Goal: Information Seeking & Learning: Learn about a topic

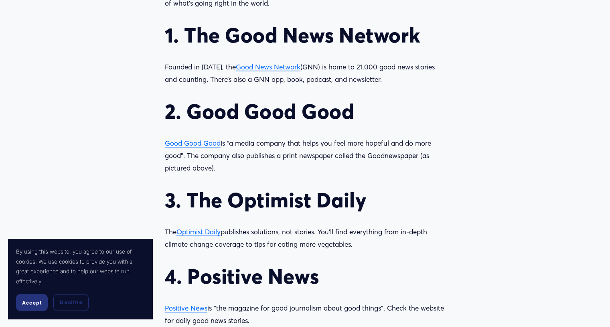
scroll to position [790, 0]
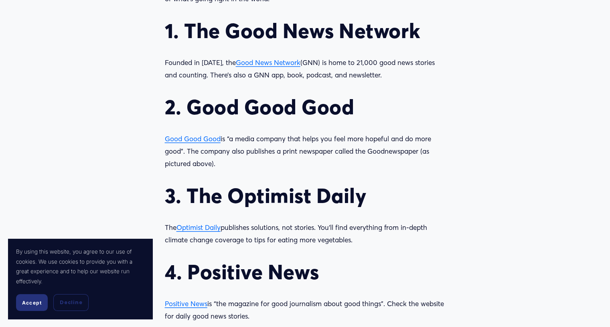
drag, startPoint x: 613, startPoint y: 14, endPoint x: 615, endPoint y: 131, distance: 116.2
click at [609, 131] on html "By using this website, you agree to our use of cookies. We use cookies to provi…" at bounding box center [305, 286] width 610 height 2153
click at [269, 61] on span "Good News Network" at bounding box center [268, 62] width 65 height 8
click at [196, 135] on span "Good Good Good" at bounding box center [193, 138] width 56 height 8
click at [202, 225] on span "Optimist Daily" at bounding box center [198, 227] width 44 height 8
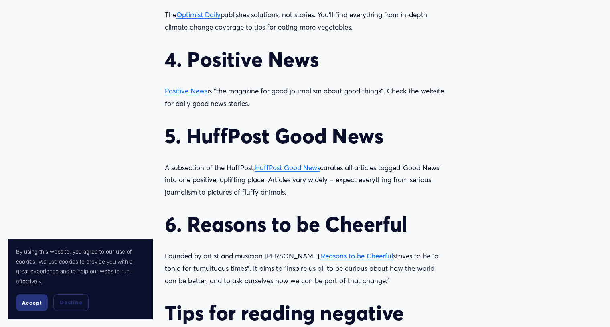
scroll to position [1008, 0]
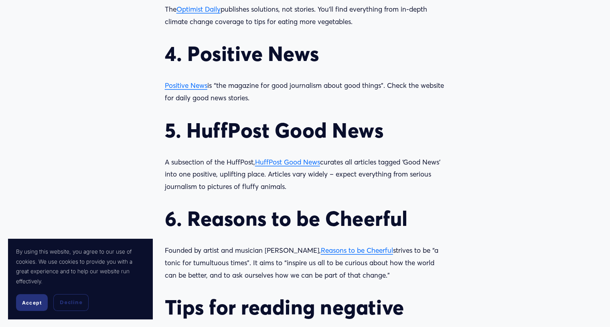
drag, startPoint x: 612, startPoint y: 20, endPoint x: 615, endPoint y: 135, distance: 114.7
click at [186, 82] on span "Positive News" at bounding box center [186, 85] width 42 height 8
click at [282, 160] on span "HuffPost Good News" at bounding box center [287, 162] width 65 height 8
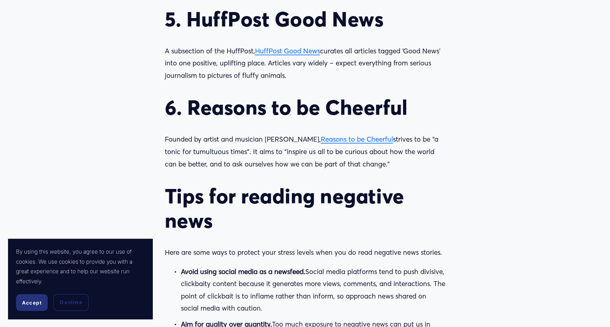
scroll to position [1162, 0]
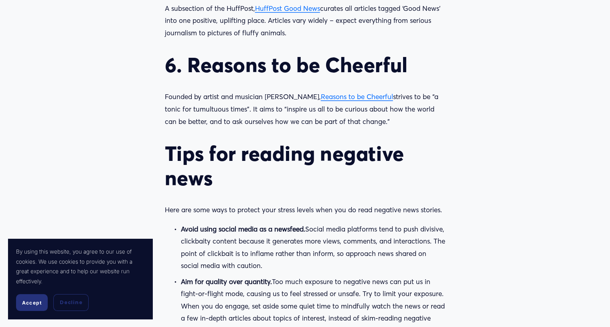
click at [336, 94] on span "Reasons to be Cheerful" at bounding box center [357, 96] width 72 height 8
